Goal: Task Accomplishment & Management: Use online tool/utility

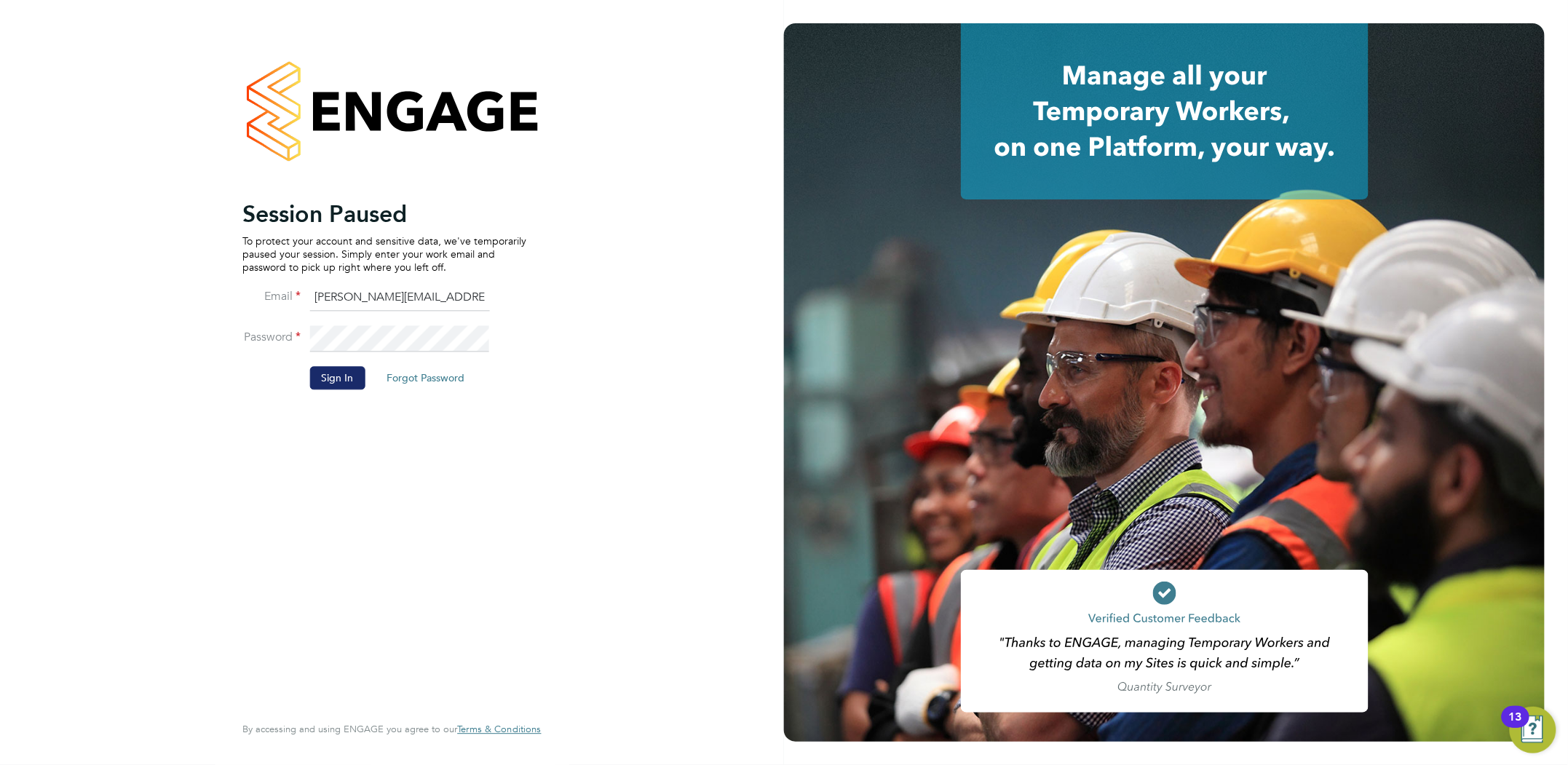
click at [343, 387] on button "Sign In" at bounding box center [337, 378] width 55 height 23
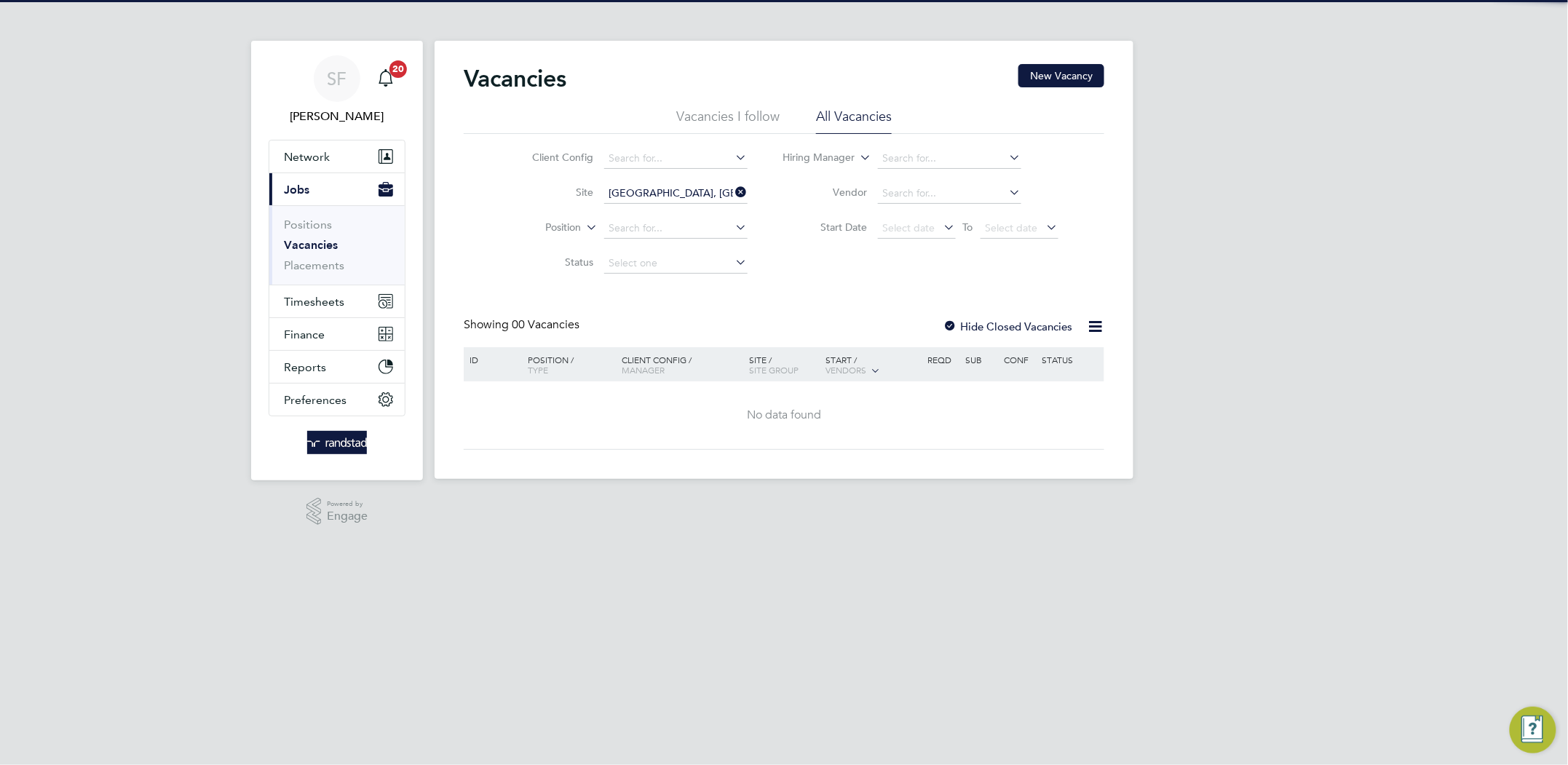
click at [314, 242] on link "Vacancies" at bounding box center [311, 245] width 53 height 14
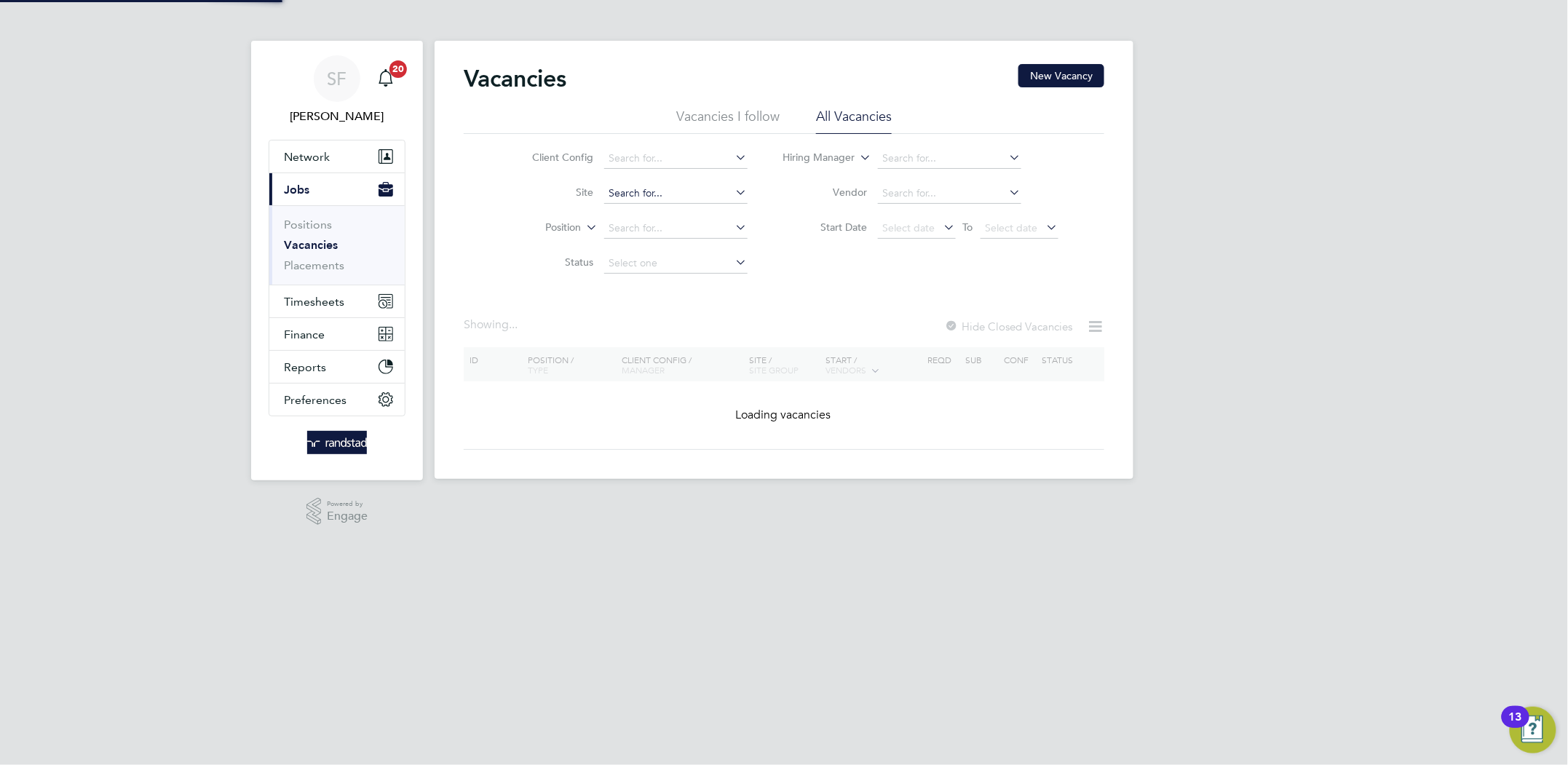
click at [684, 193] on input at bounding box center [676, 193] width 144 height 20
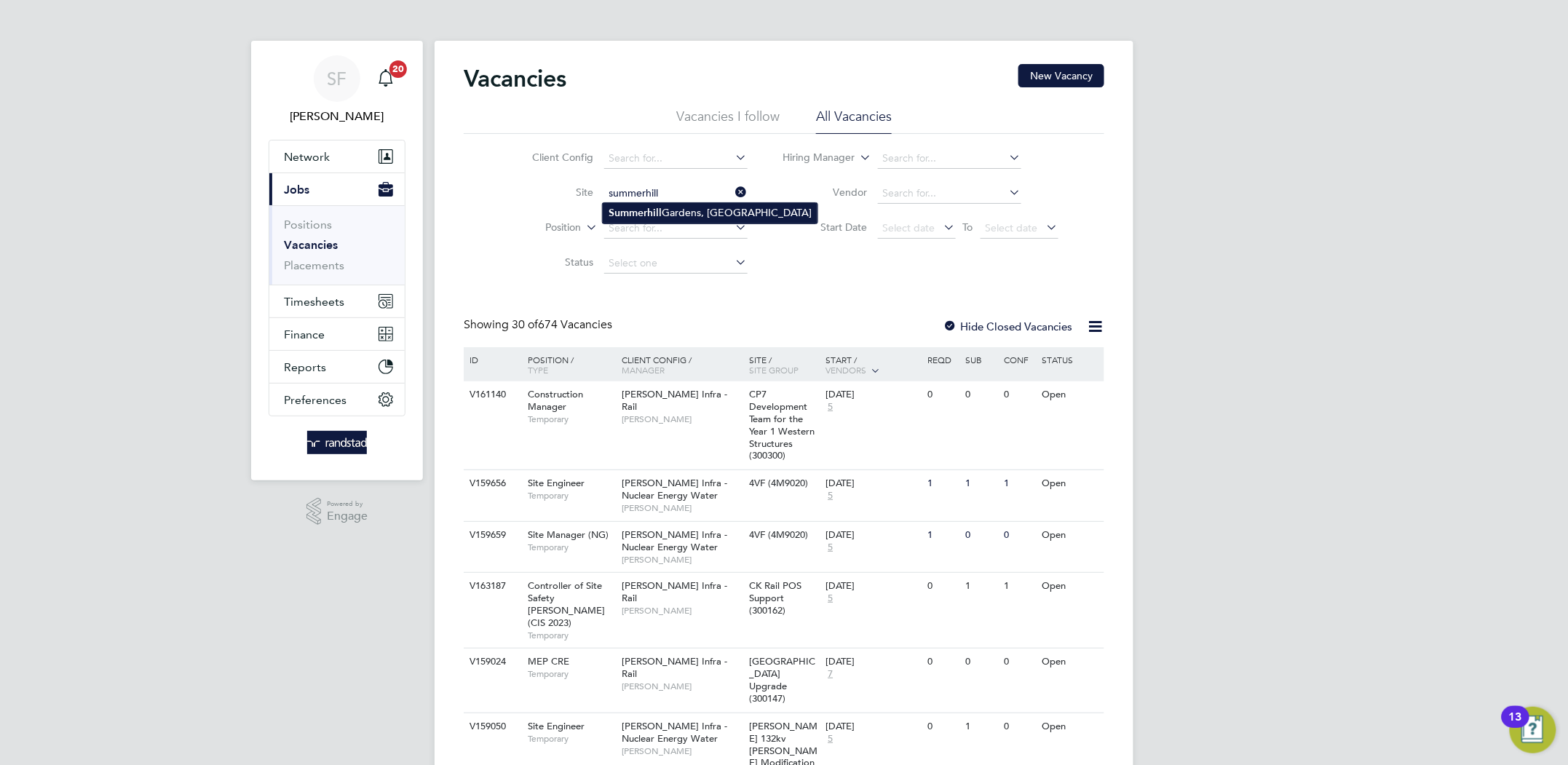
click at [693, 205] on li "[GEOGRAPHIC_DATA], [GEOGRAPHIC_DATA]" at bounding box center [710, 213] width 215 height 20
type input "[GEOGRAPHIC_DATA], [GEOGRAPHIC_DATA]"
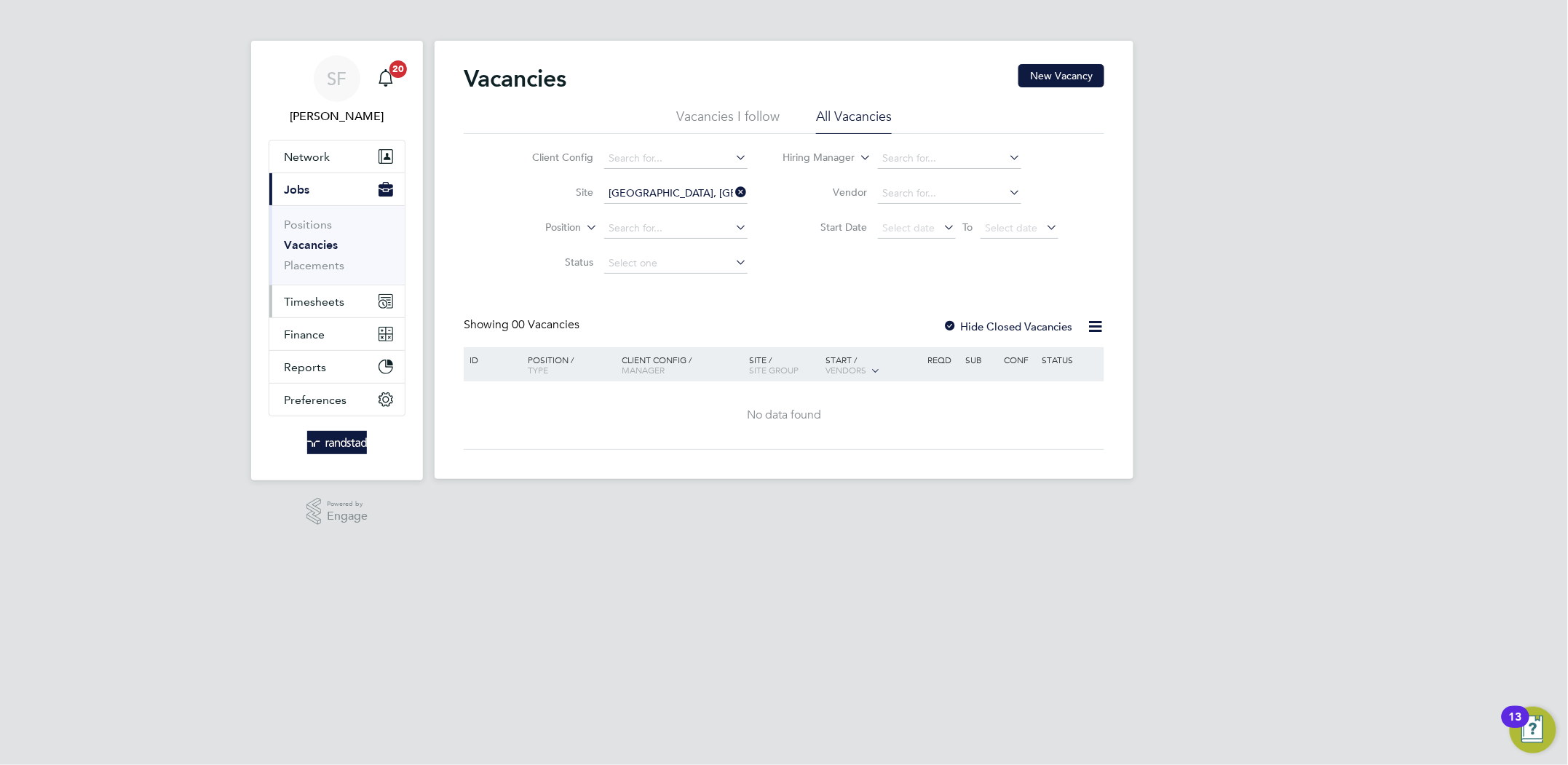
click at [312, 302] on span "Timesheets" at bounding box center [314, 302] width 60 height 14
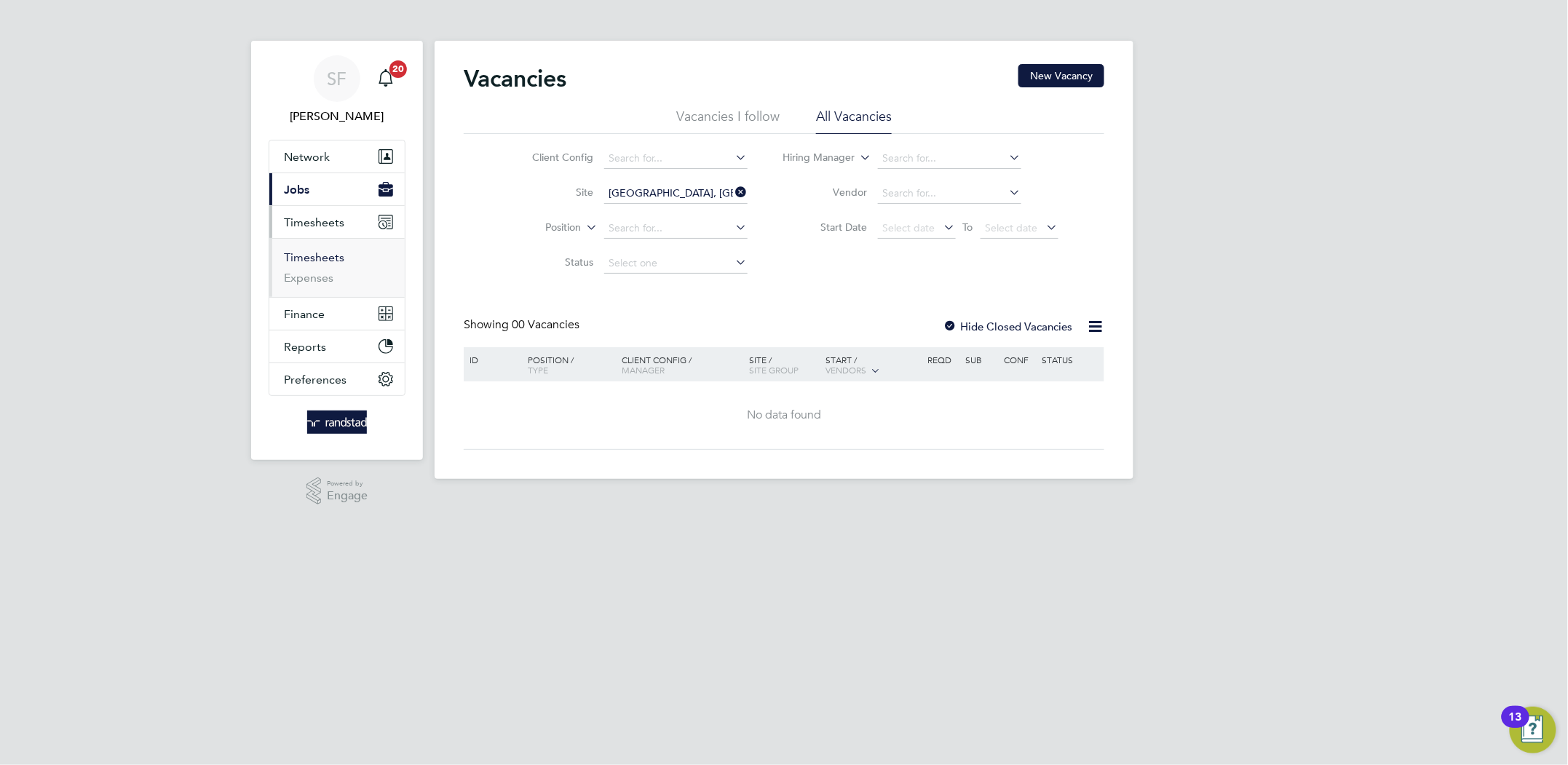
click at [319, 260] on link "Timesheets" at bounding box center [314, 258] width 60 height 14
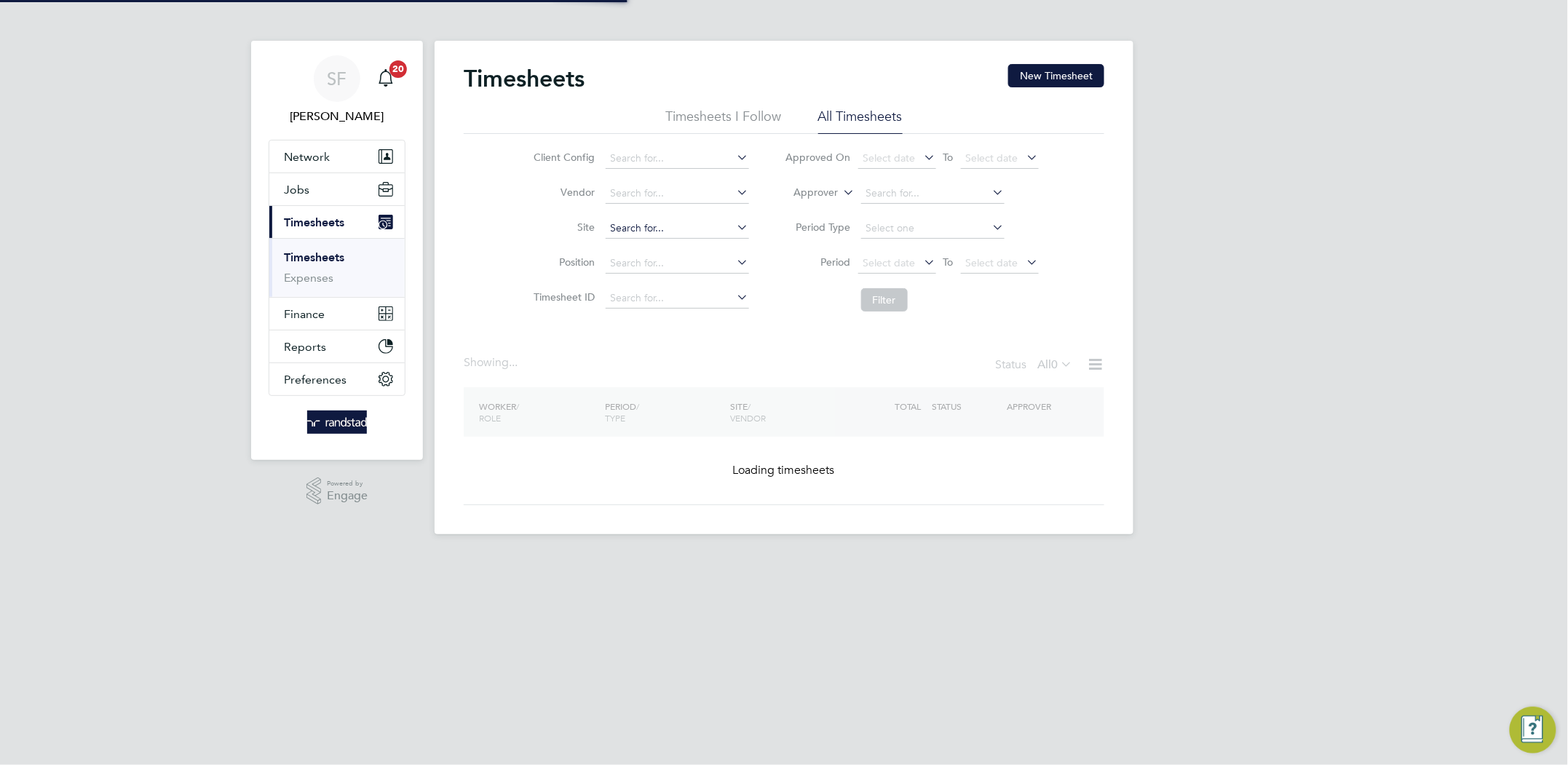
click at [669, 218] on input at bounding box center [678, 228] width 144 height 20
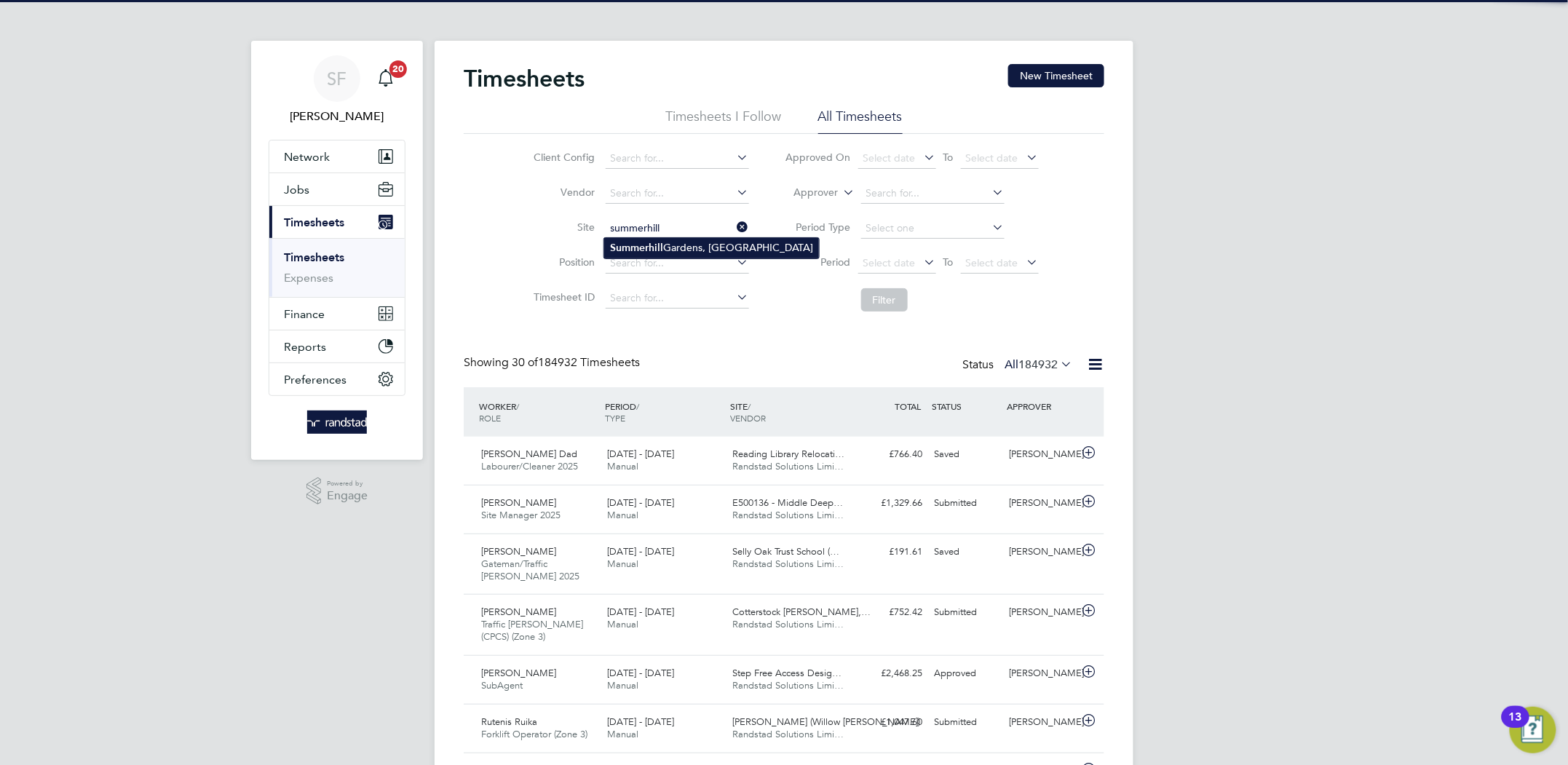
click at [677, 251] on li "[GEOGRAPHIC_DATA], [GEOGRAPHIC_DATA]" at bounding box center [711, 248] width 215 height 20
type input "[GEOGRAPHIC_DATA], [GEOGRAPHIC_DATA]"
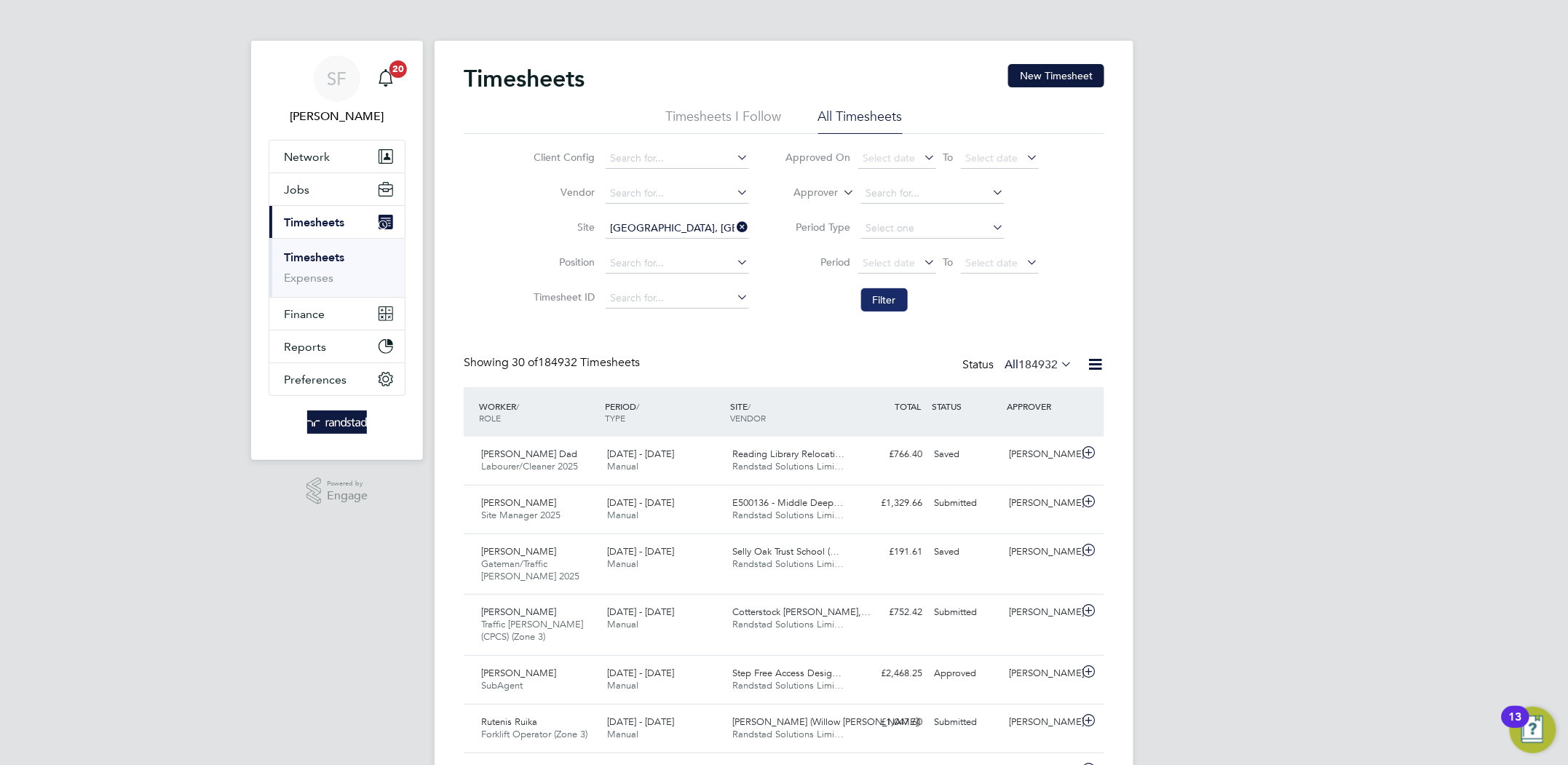
click at [873, 299] on button "Filter" at bounding box center [884, 300] width 47 height 23
